Goal: Complete application form

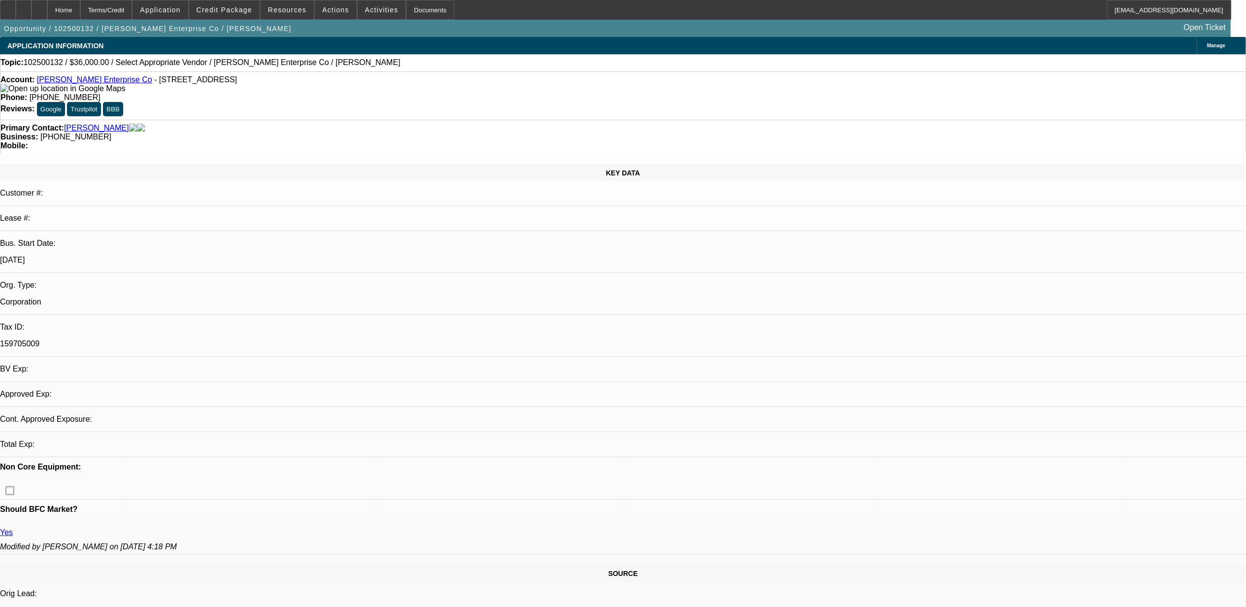
select select "0"
select select "2"
select select "0.1"
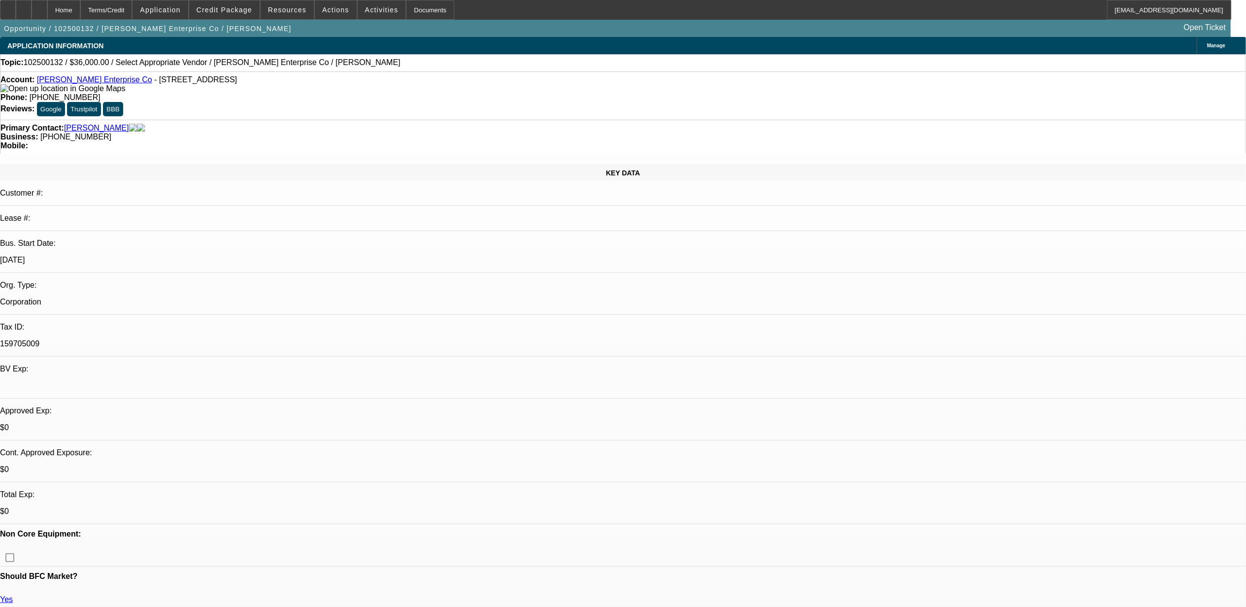
select select "1"
select select "2"
select select "4"
click at [219, 3] on span at bounding box center [224, 10] width 70 height 24
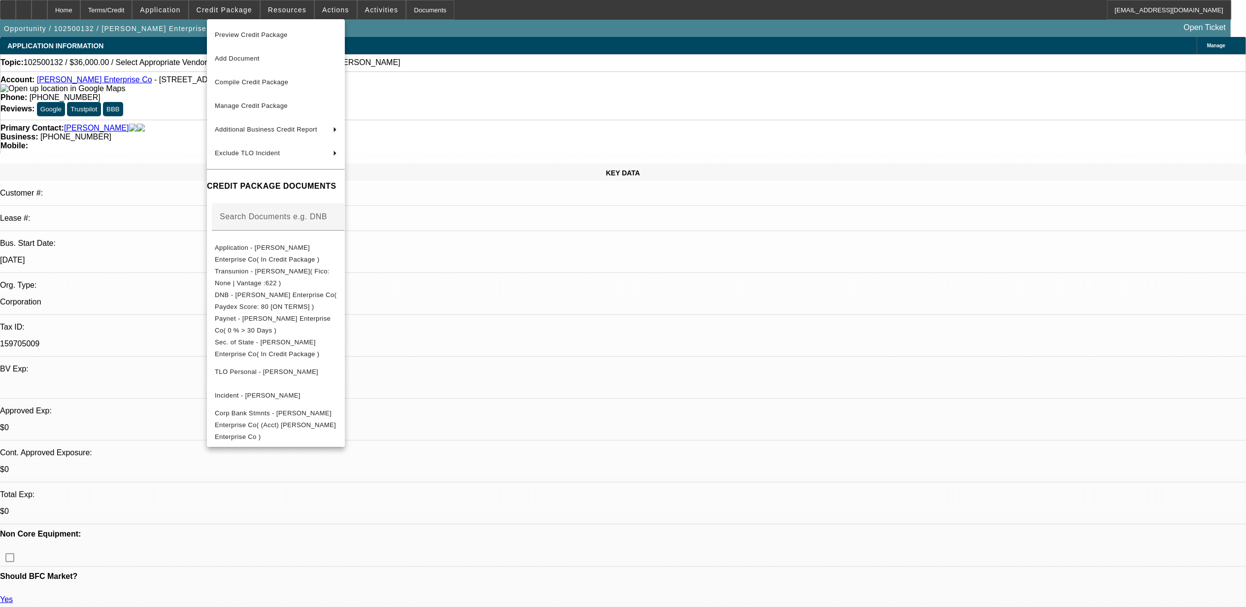
click at [582, 303] on div at bounding box center [623, 303] width 1246 height 607
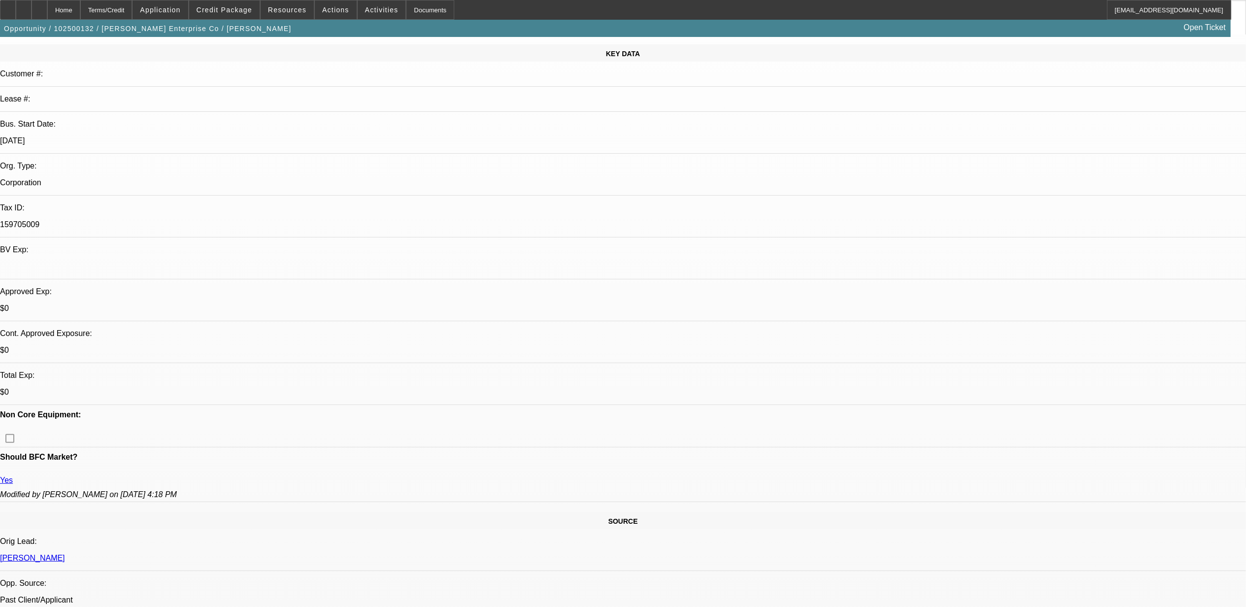
scroll to position [131, 0]
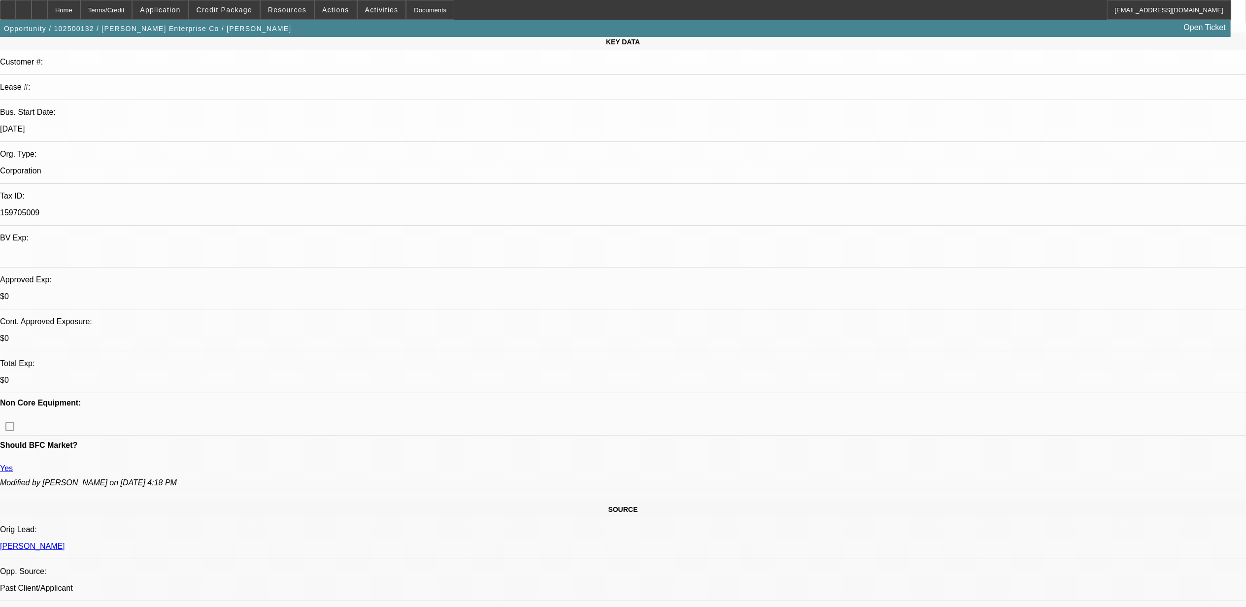
drag, startPoint x: 493, startPoint y: 454, endPoint x: 493, endPoint y: 448, distance: 5.9
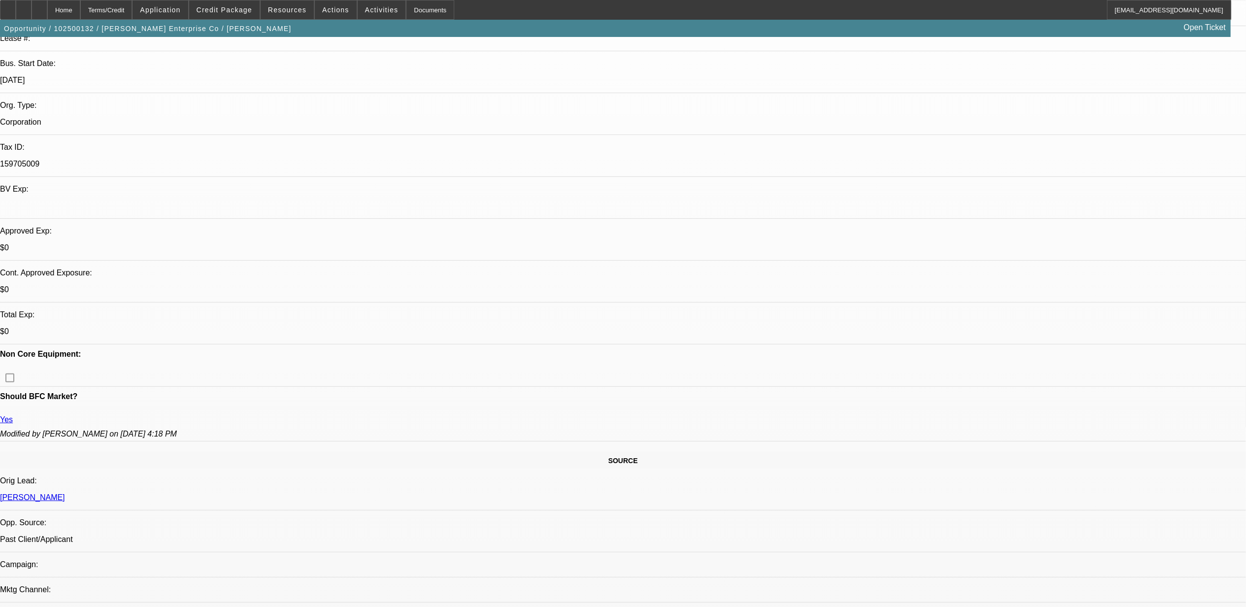
scroll to position [197, 0]
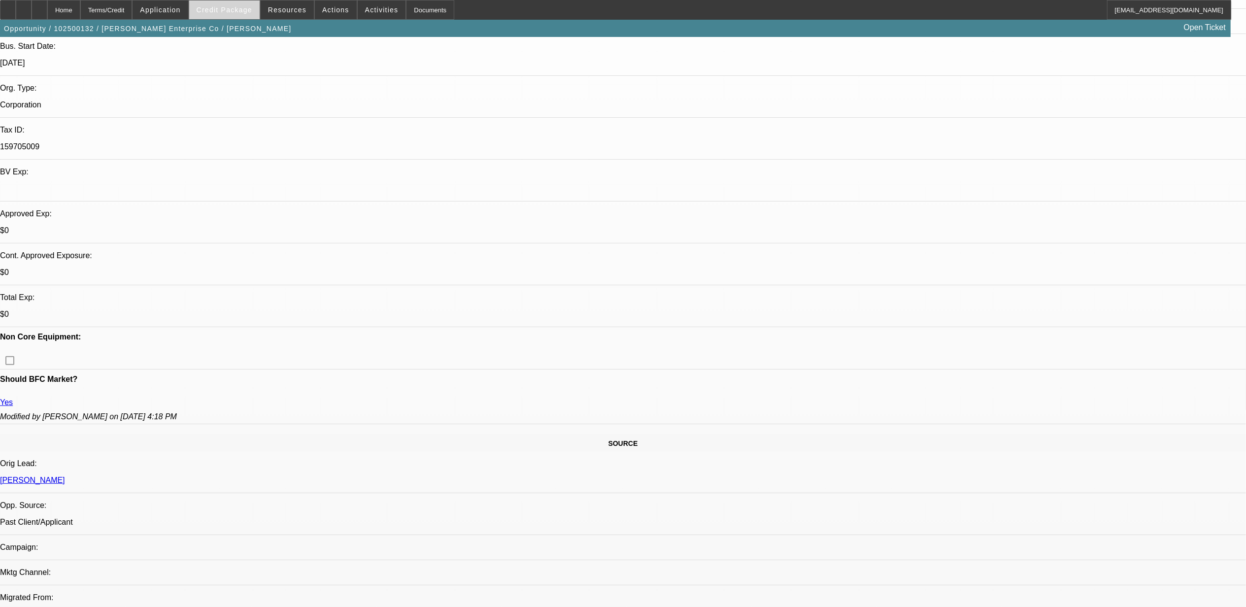
click at [241, 15] on span at bounding box center [224, 10] width 70 height 24
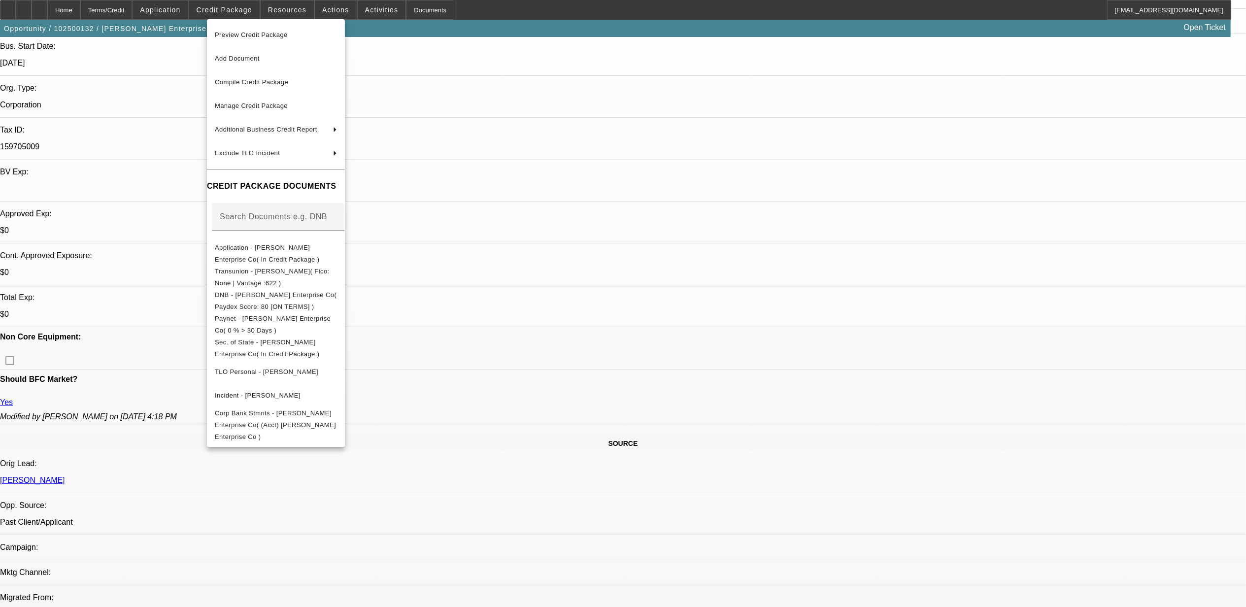
click at [1201, 465] on div at bounding box center [623, 303] width 1246 height 607
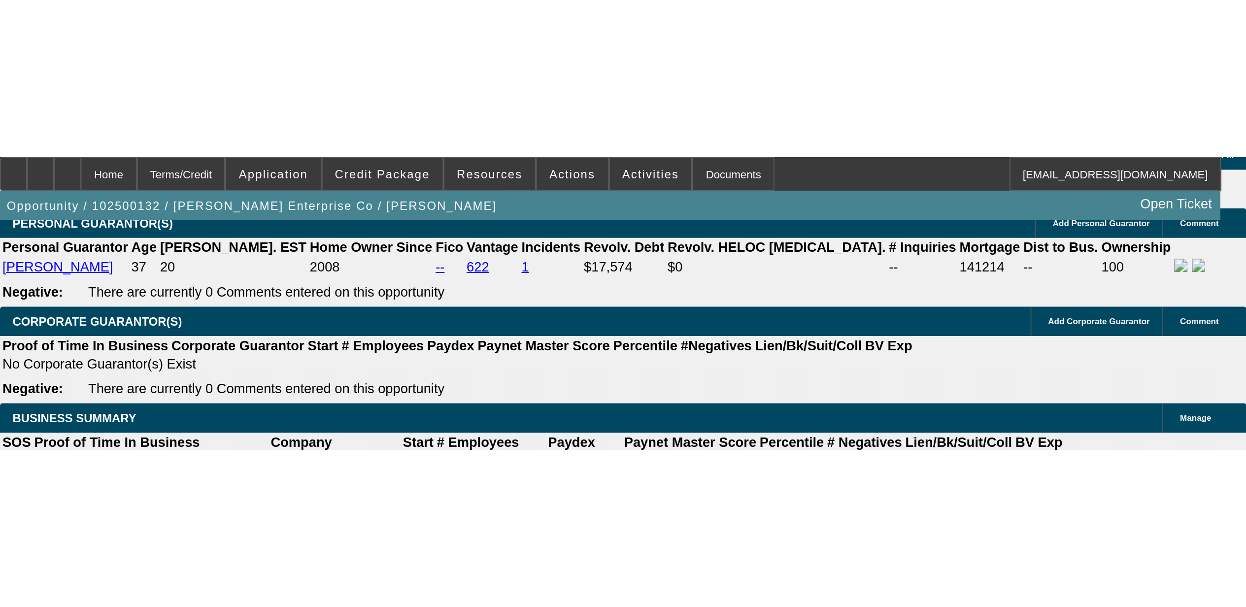
scroll to position [1473, 0]
